Goal: Task Accomplishment & Management: Manage account settings

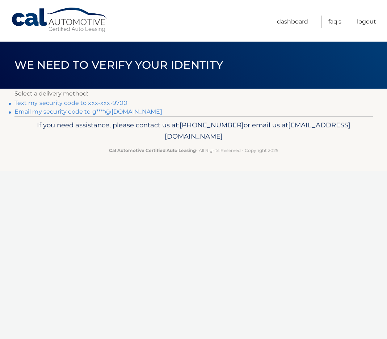
click at [73, 104] on link "Text my security code to xxx-xxx-9700" at bounding box center [70, 103] width 113 height 7
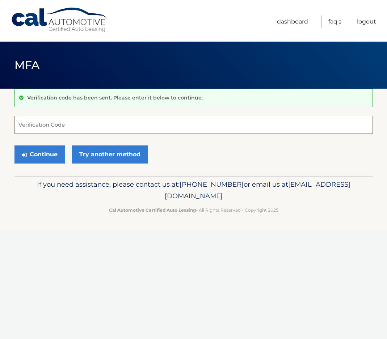
click at [35, 124] on input "Verification Code" at bounding box center [193, 125] width 359 height 18
type input "905700"
click at [14, 146] on button "Continue" at bounding box center [39, 155] width 50 height 18
click at [41, 153] on button "Continue" at bounding box center [39, 155] width 50 height 18
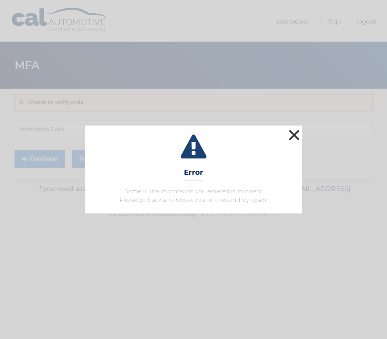
click at [297, 131] on button "×" at bounding box center [294, 135] width 14 height 14
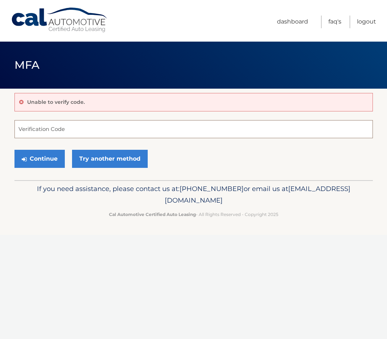
click at [45, 131] on input "Verification Code" at bounding box center [193, 129] width 359 height 18
type input "905700"
click at [43, 157] on button "Continue" at bounding box center [39, 159] width 50 height 18
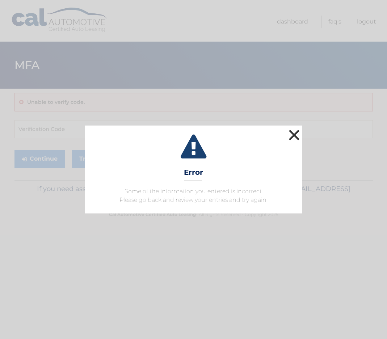
click at [297, 133] on button "×" at bounding box center [294, 135] width 14 height 14
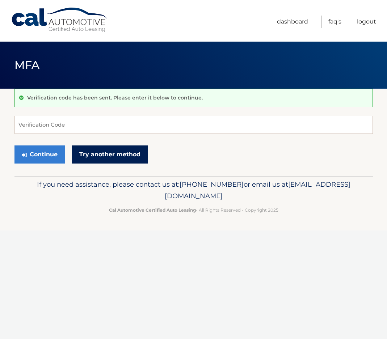
click at [104, 158] on link "Try another method" at bounding box center [110, 155] width 76 height 18
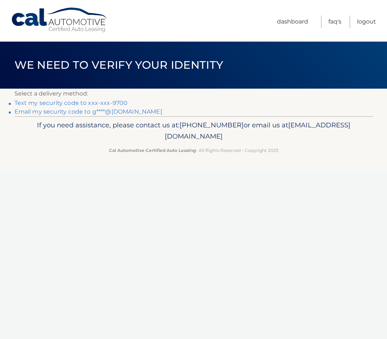
click at [48, 104] on link "Text my security code to xxx-xxx-9700" at bounding box center [70, 103] width 113 height 7
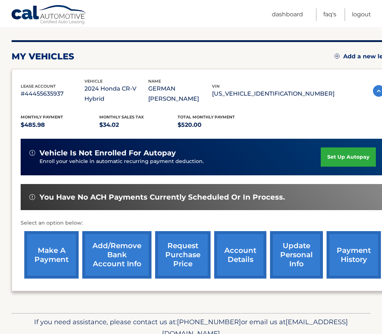
scroll to position [105, 0]
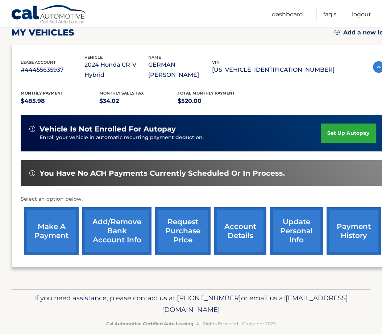
click at [183, 219] on link "request purchase price" at bounding box center [182, 230] width 55 height 47
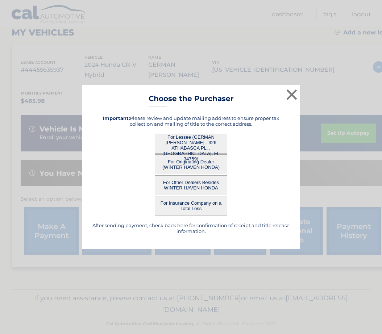
scroll to position [100, 0]
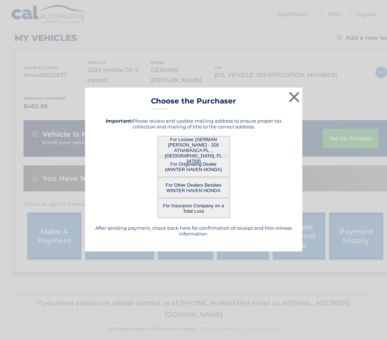
click at [192, 165] on button "For Originating Dealer (WINTER HAVEN HONDA)" at bounding box center [194, 167] width 72 height 20
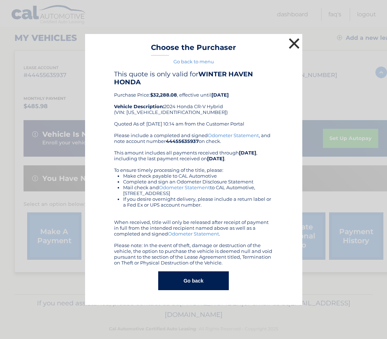
click at [290, 43] on button "×" at bounding box center [294, 43] width 14 height 14
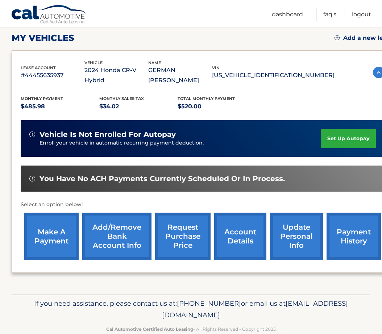
click at [188, 222] on link "request purchase price" at bounding box center [182, 236] width 55 height 47
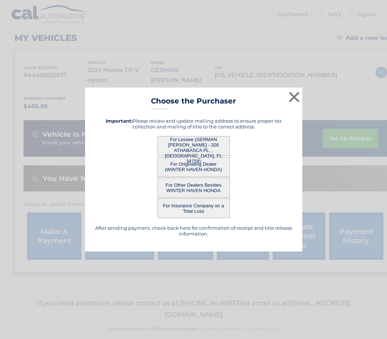
click at [183, 147] on button "For Lessee (GERMAN CANDELARIA - 326 ATHABASCA PL, , POINCIANA, FL 34759)" at bounding box center [194, 146] width 72 height 20
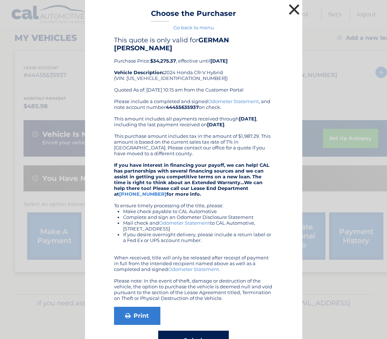
click at [292, 10] on button "×" at bounding box center [294, 9] width 14 height 14
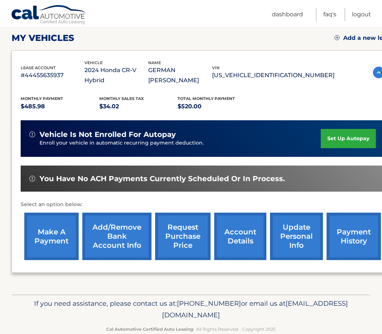
click at [352, 221] on link "payment history" at bounding box center [353, 236] width 54 height 47
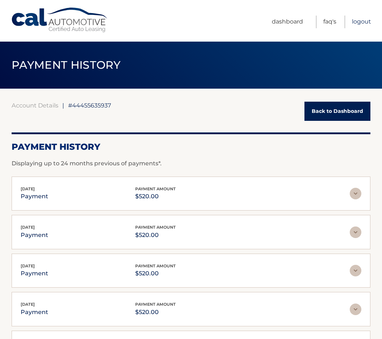
click at [356, 22] on link "Logout" at bounding box center [361, 22] width 19 height 13
